Goal: Information Seeking & Learning: Learn about a topic

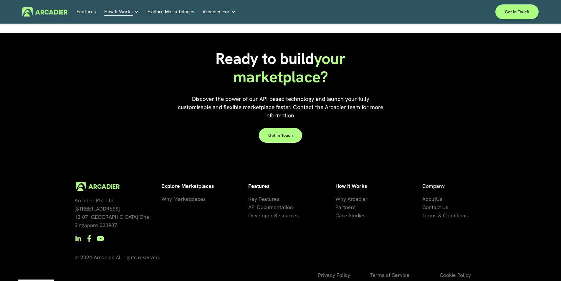
click at [0, 0] on h5 "Case Studies" at bounding box center [0, 0] width 0 height 0
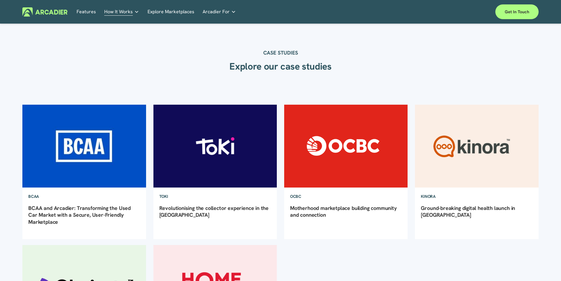
click at [340, 143] on img at bounding box center [346, 145] width 125 height 83
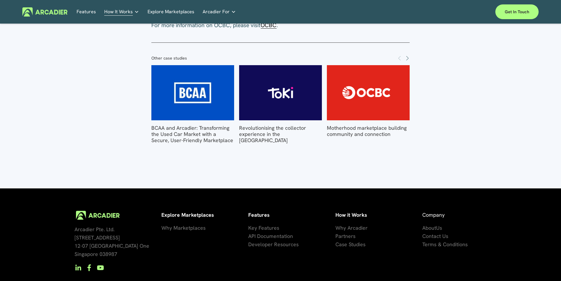
scroll to position [589, 0]
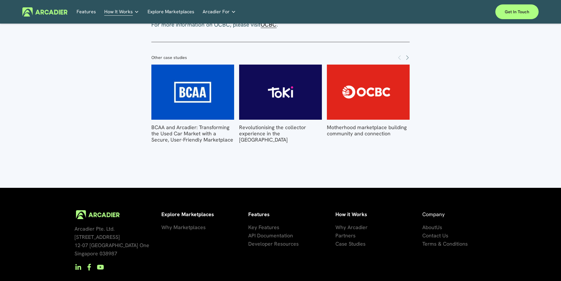
click at [186, 227] on span "Why Marketplaces" at bounding box center [183, 226] width 44 height 7
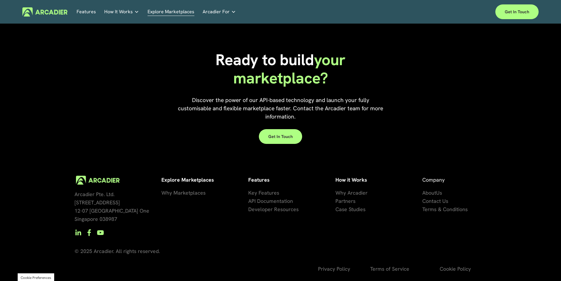
scroll to position [1335, 0]
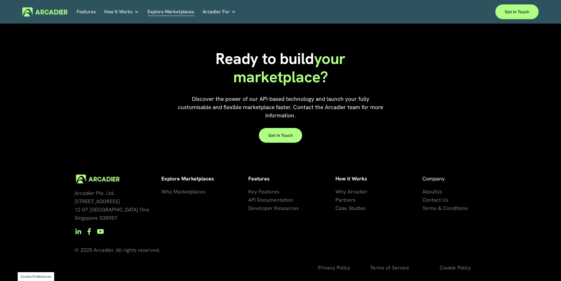
click at [98, 230] on use "YouTube" at bounding box center [100, 231] width 7 height 5
